Goal: Entertainment & Leisure: Consume media (video, audio)

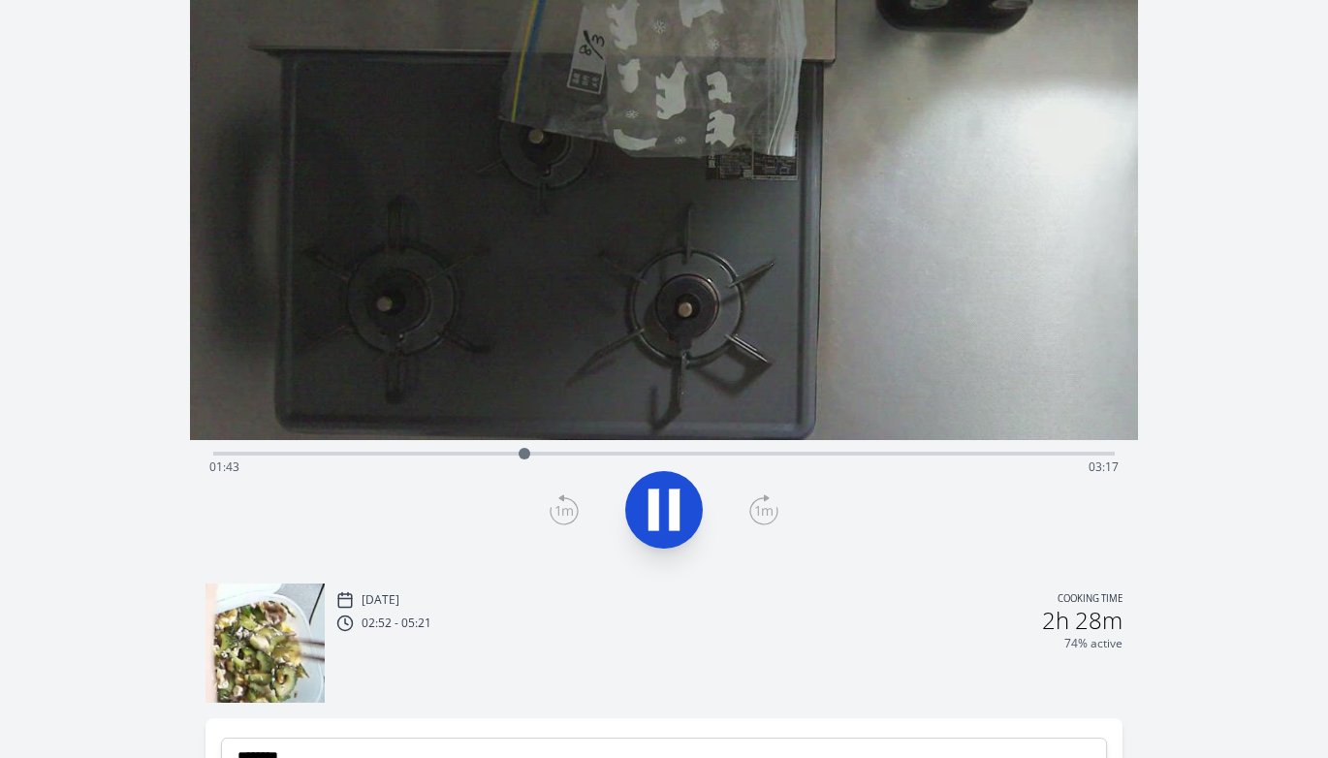
scroll to position [146, 0]
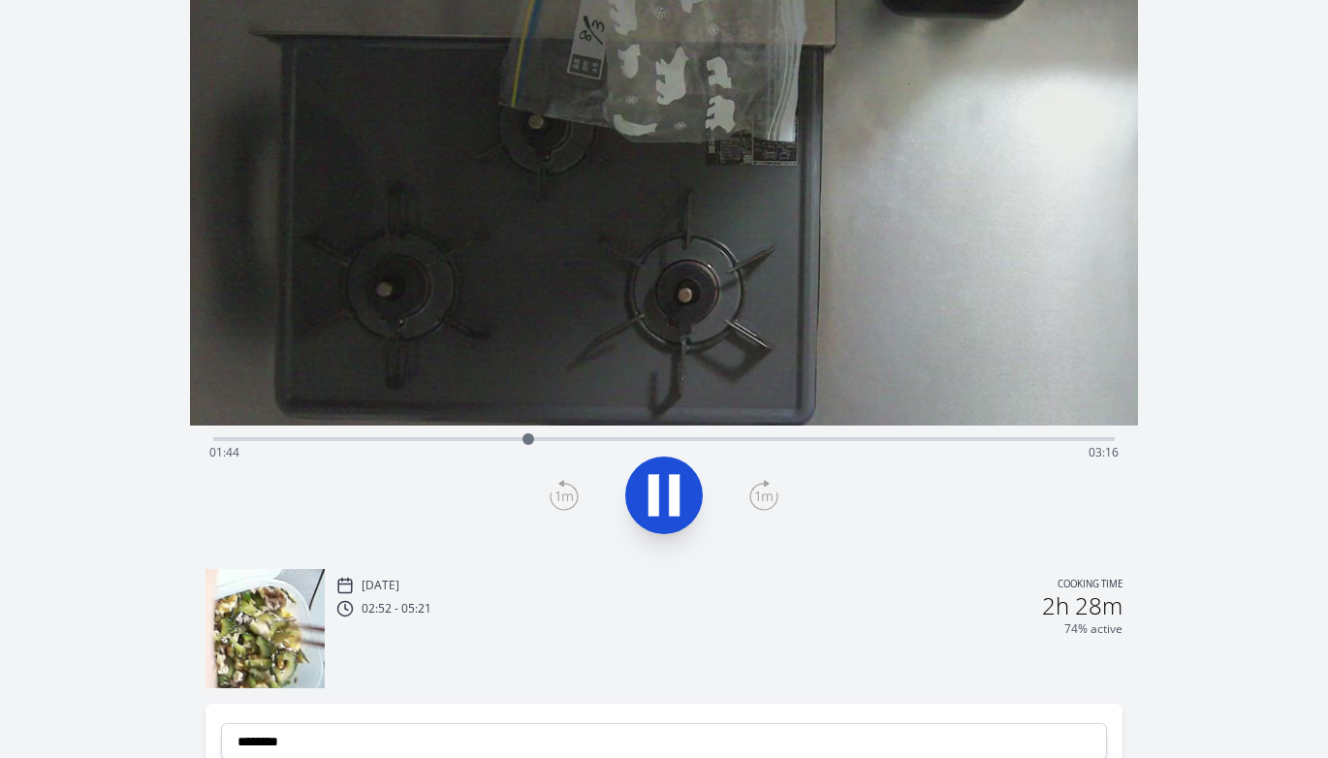
click at [433, 435] on div "Time elapsed: 01:44 Time remaining: 03:16" at bounding box center [663, 436] width 901 height 23
click at [346, 434] on div "Time elapsed: 01:13 Time remaining: 03:47" at bounding box center [663, 436] width 901 height 23
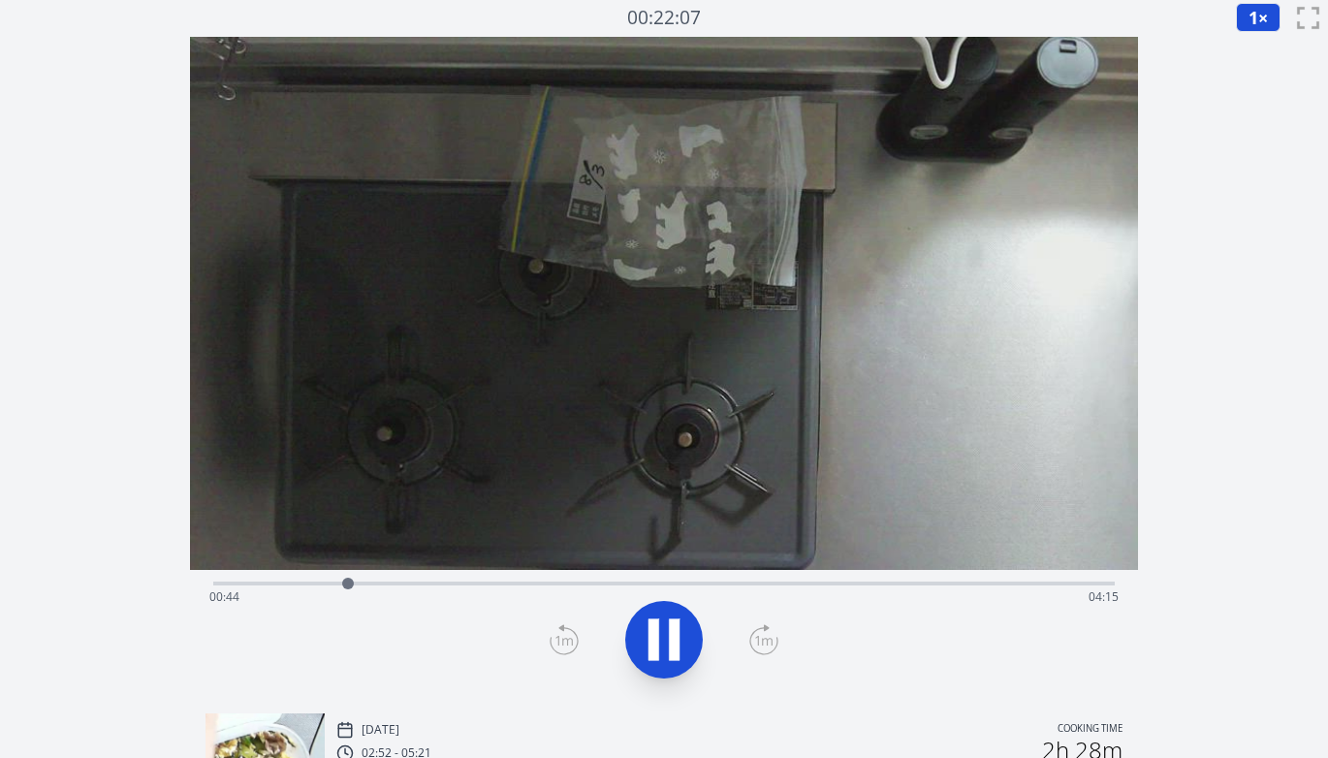
scroll to position [0, 0]
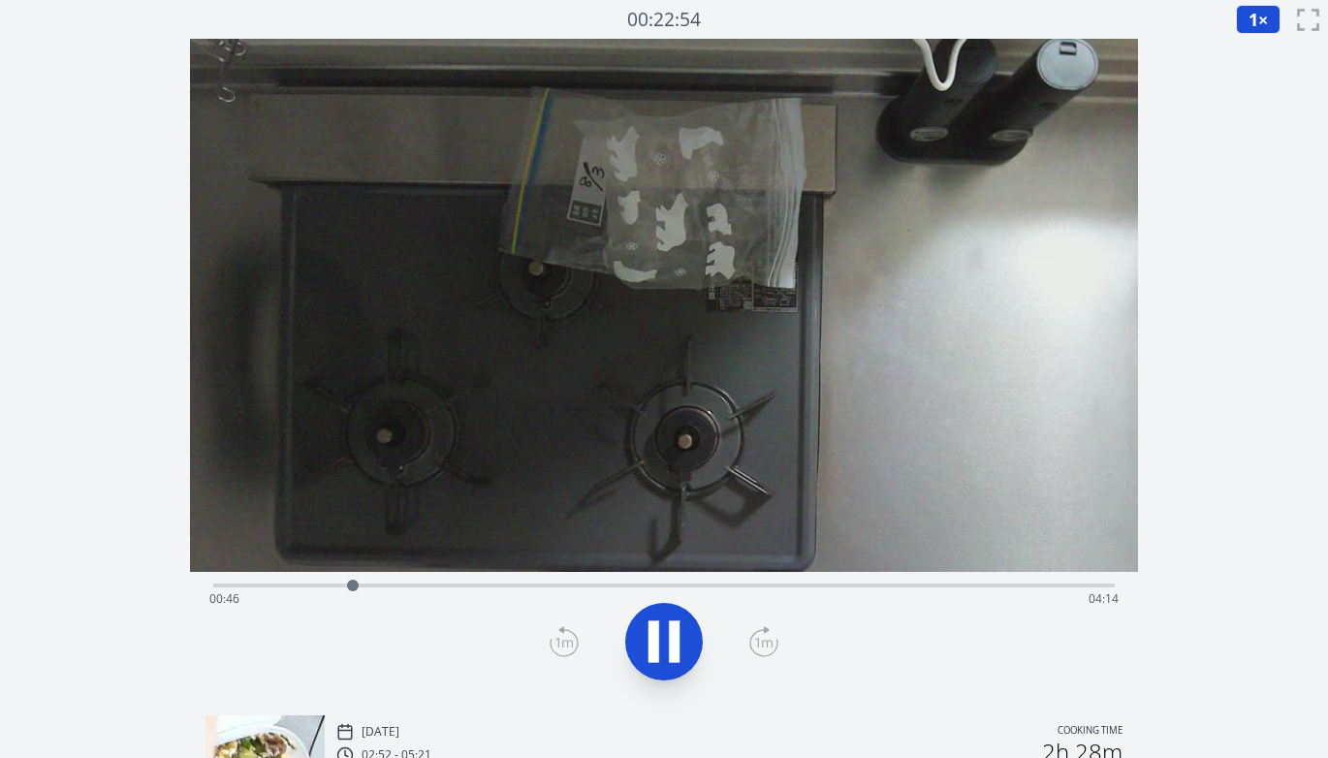
click at [552, 589] on div "Time elapsed: 00:46 Time remaining: 04:14" at bounding box center [663, 598] width 909 height 31
click at [587, 584] on div "Time elapsed: 01:54 Time remaining: 03:05" at bounding box center [663, 598] width 909 height 31
click at [616, 578] on div "Time elapsed: 02:04 Time remaining: 02:55" at bounding box center [663, 583] width 901 height 23
click at [668, 583] on div "Time elapsed: 02:18 Time remaining: 02:42" at bounding box center [663, 598] width 909 height 31
click at [720, 582] on div "Time elapsed: 02:31 Time remaining: 02:29" at bounding box center [663, 583] width 901 height 23
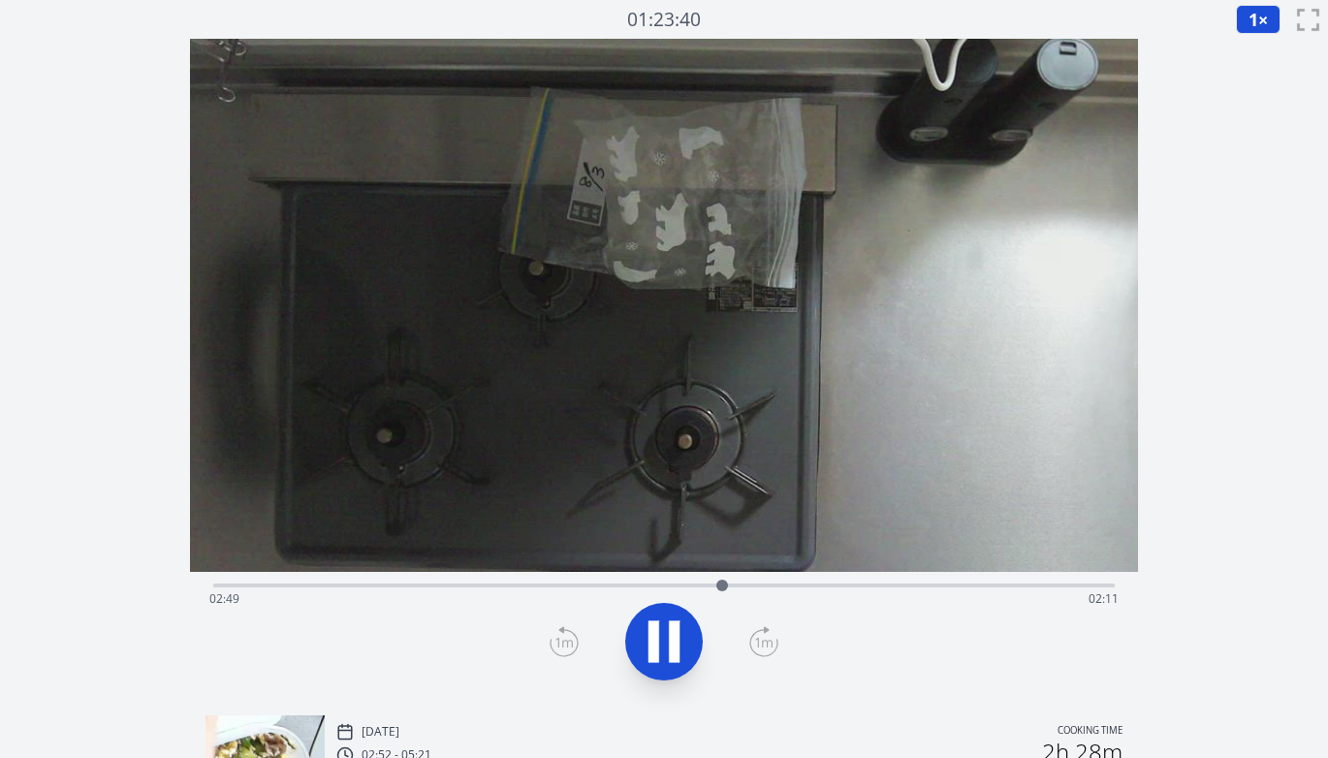
click at [772, 583] on div "Time elapsed: 02:49 Time remaining: 02:11" at bounding box center [663, 598] width 909 height 31
click at [712, 583] on div "Time elapsed: 03:07 Time remaining: 01:53" at bounding box center [663, 598] width 909 height 31
click at [530, 586] on div "Time elapsed: 02:46 Time remaining: 02:14" at bounding box center [663, 598] width 909 height 31
click at [577, 583] on div "Time elapsed: 01:47 Time remaining: 03:13" at bounding box center [663, 598] width 909 height 31
click at [592, 583] on div at bounding box center [584, 585] width 29 height 29
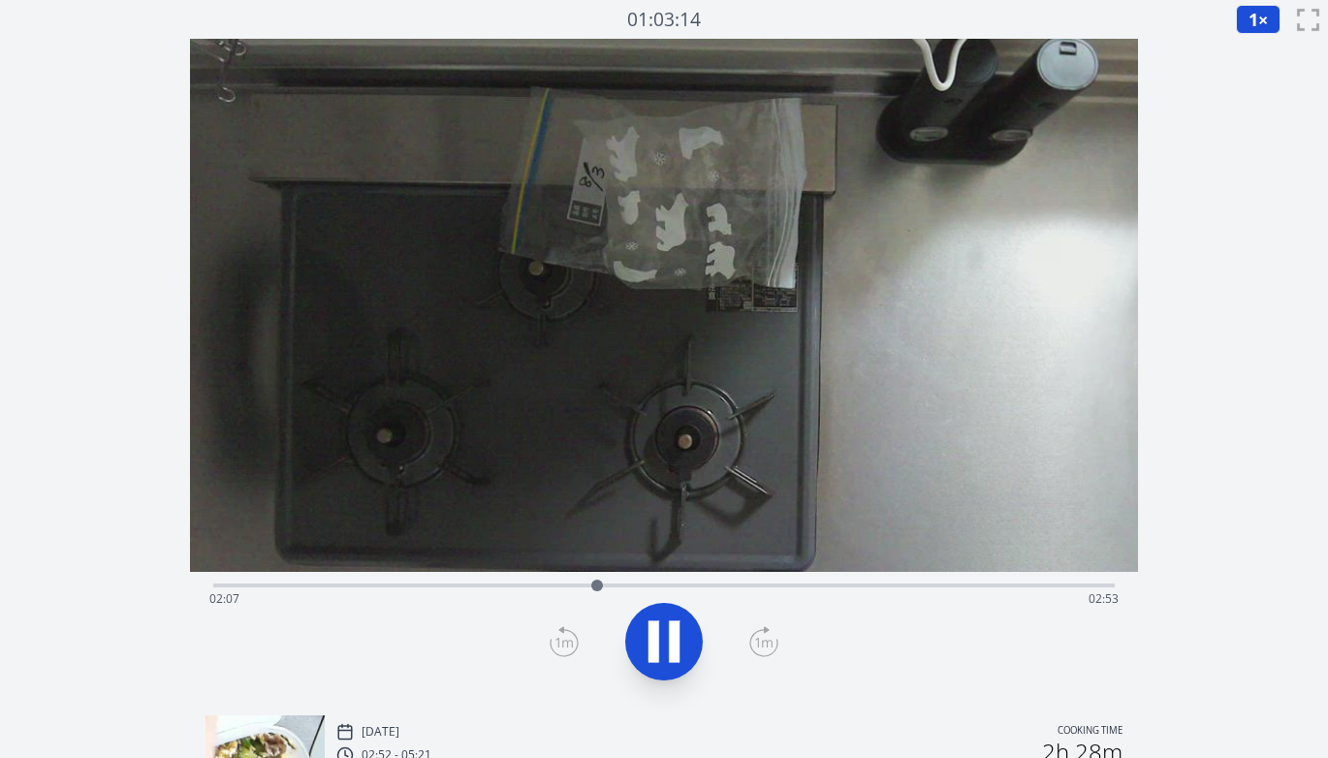
click at [664, 652] on icon at bounding box center [664, 641] width 54 height 54
